Goal: Find contact information: Find contact information

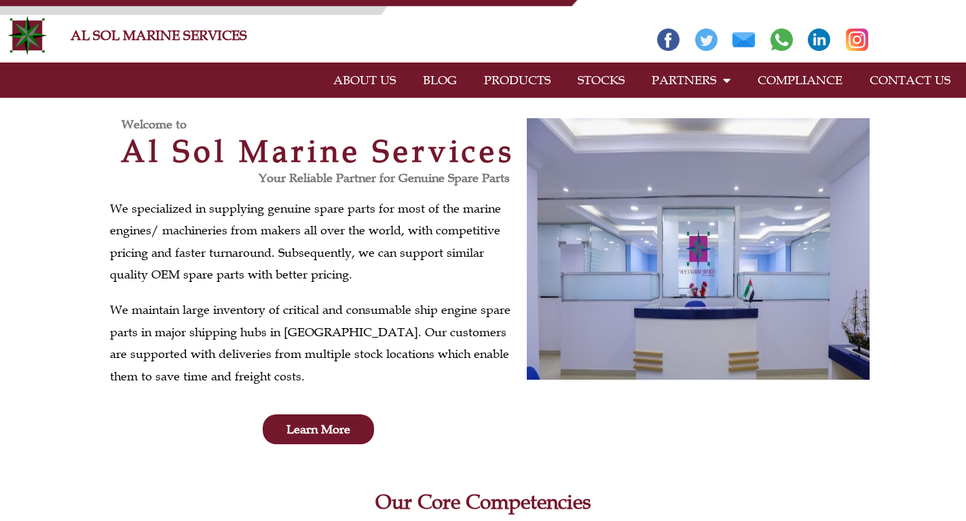
click at [914, 77] on link "CONTACT US" at bounding box center [910, 80] width 108 height 31
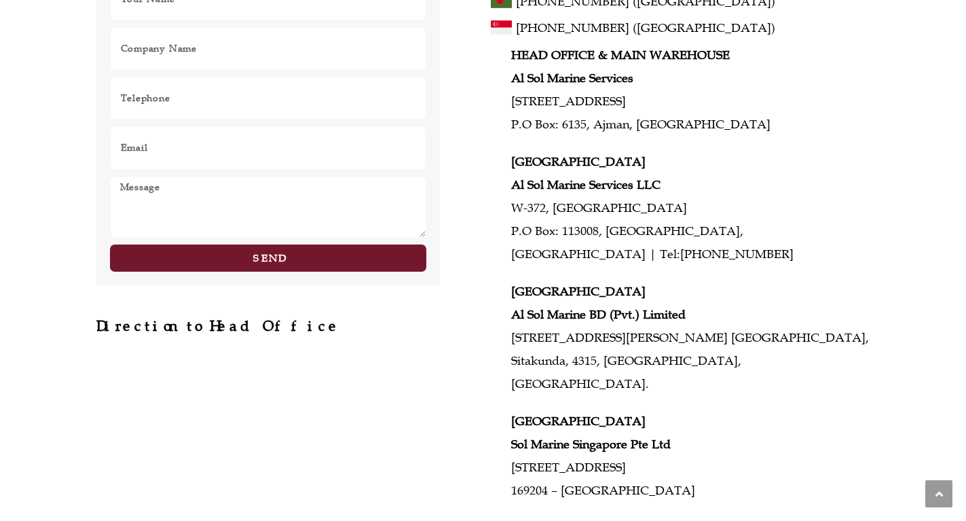
scroll to position [412, 0]
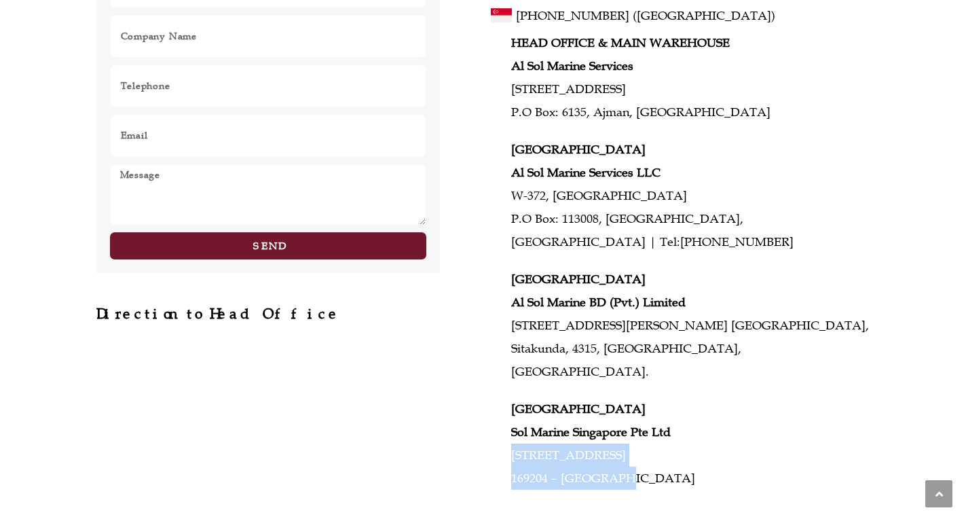
drag, startPoint x: 512, startPoint y: 430, endPoint x: 616, endPoint y: 458, distance: 107.7
click at [616, 458] on p "SINGAPORE Sol Marine Singapore Pte Ltd 1093 Lower Delta Road, #06-01 169204 – S…" at bounding box center [690, 443] width 358 height 93
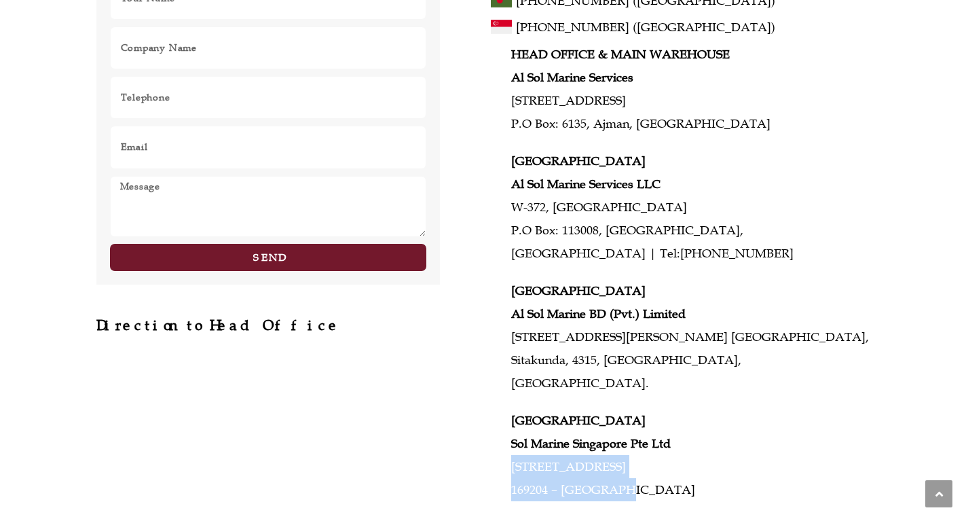
scroll to position [277, 0]
